Goal: Transaction & Acquisition: Purchase product/service

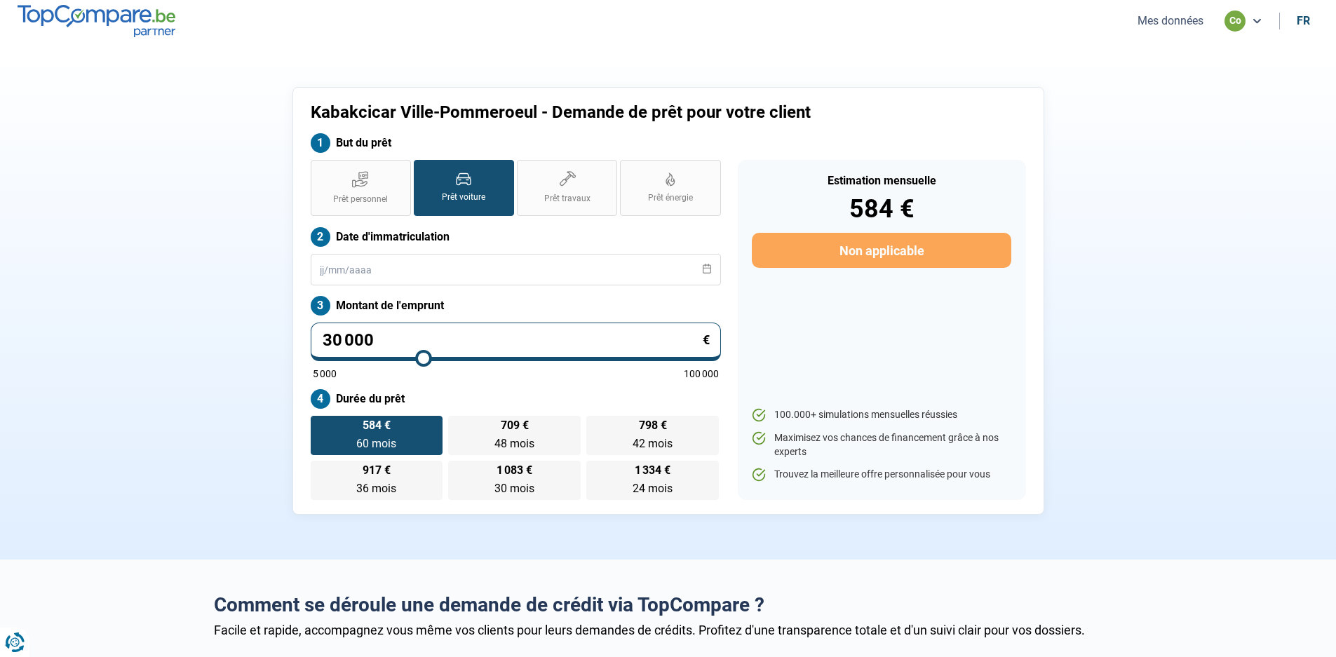
click at [1186, 25] on button "Mes données" at bounding box center [1170, 20] width 74 height 15
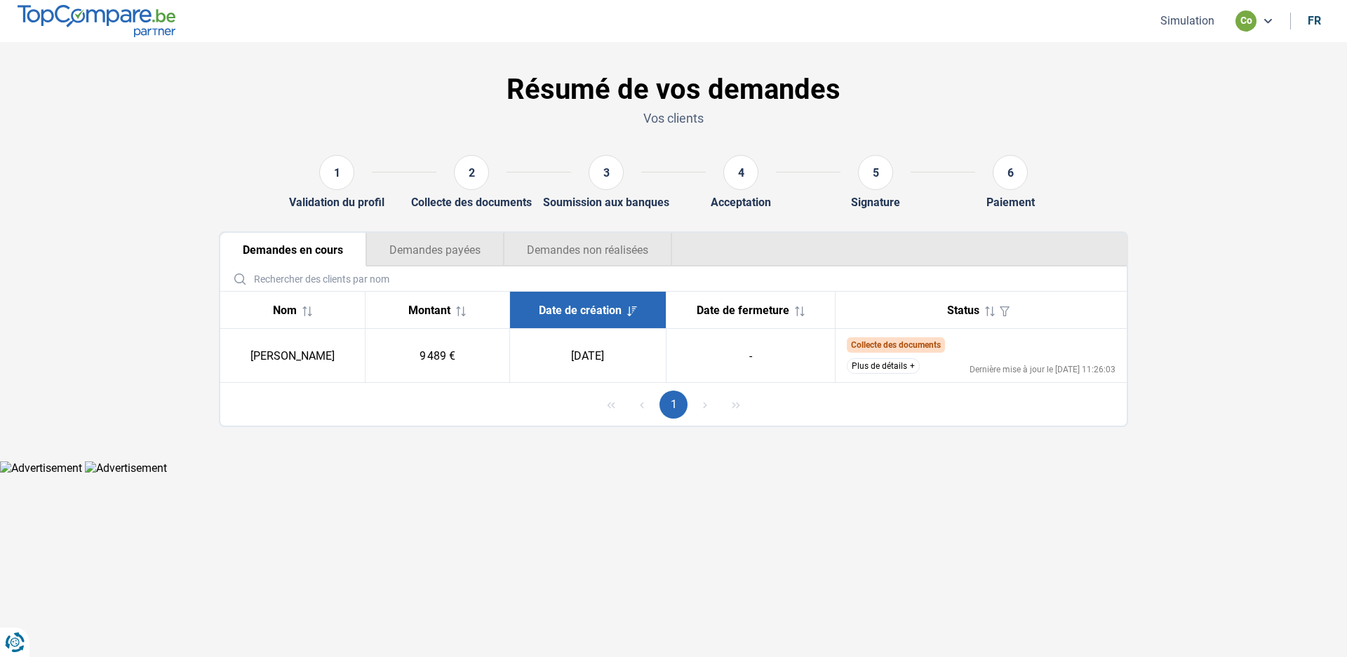
click at [906, 348] on span "Collecte des documents" at bounding box center [896, 345] width 90 height 10
click at [915, 370] on button "Plus de détails" at bounding box center [883, 365] width 73 height 15
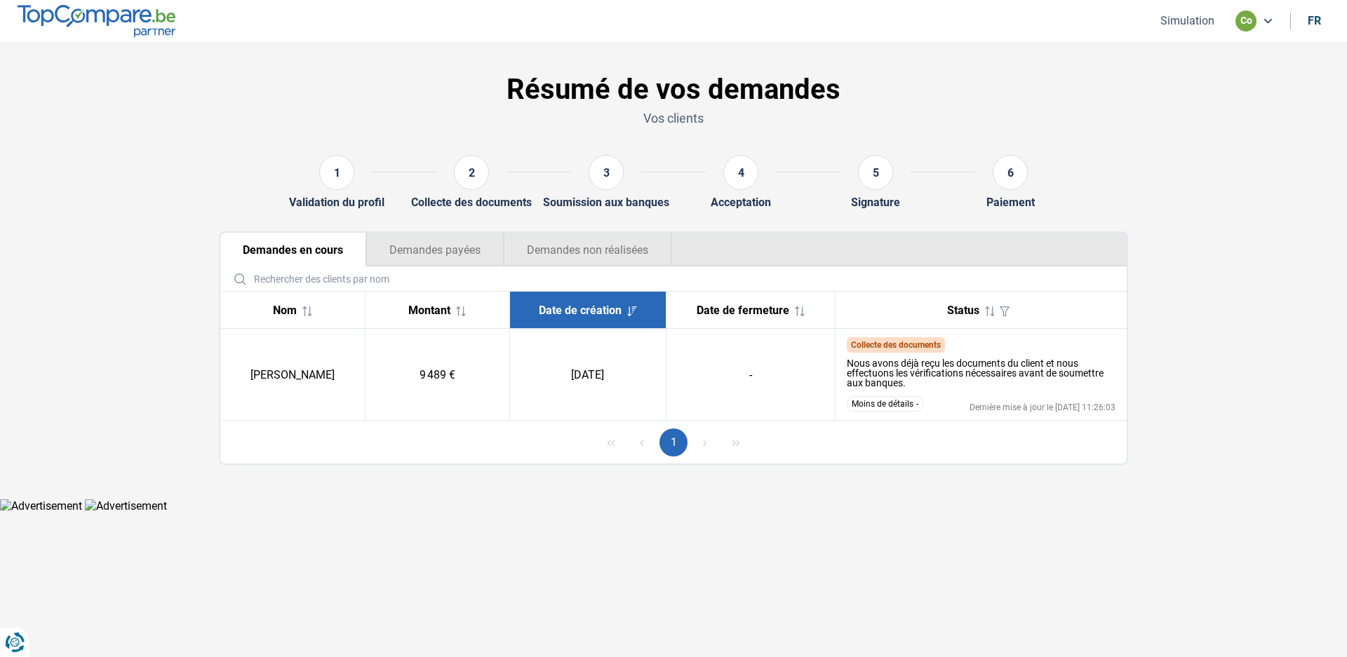
click at [985, 310] on icon at bounding box center [990, 312] width 10 height 10
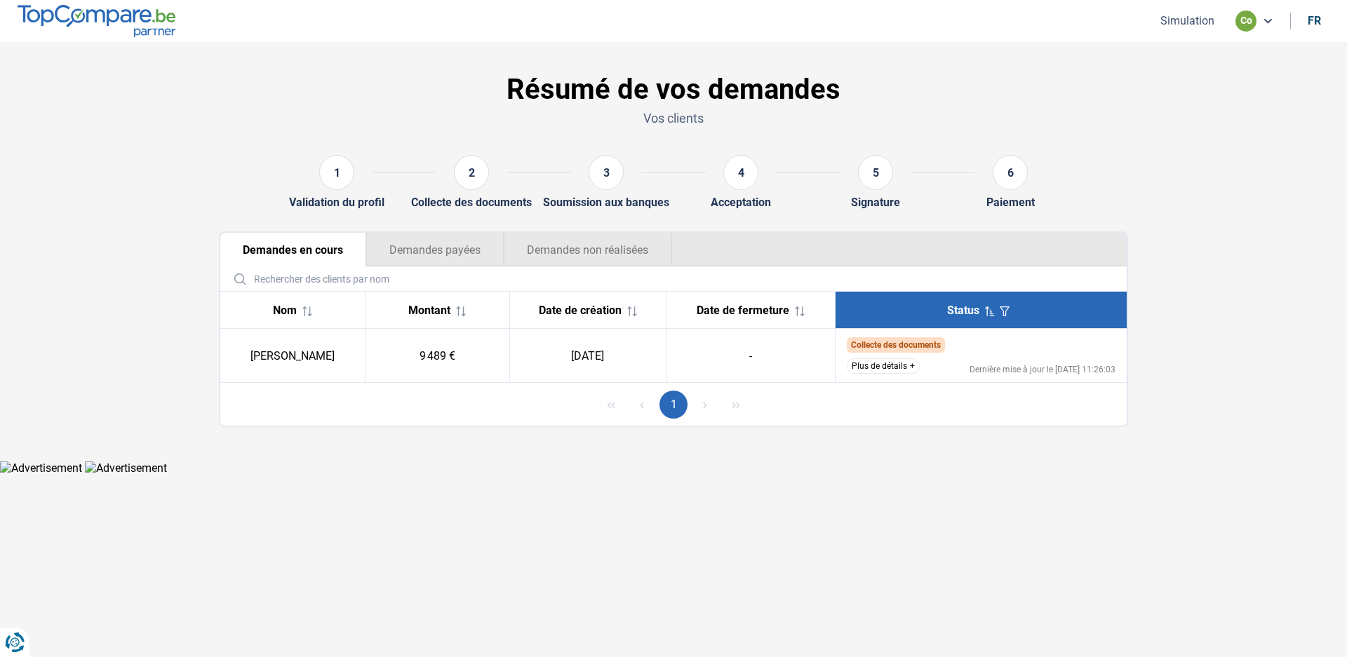
click at [877, 368] on button "Plus de détails" at bounding box center [883, 365] width 73 height 15
